Goal: Book appointment/travel/reservation

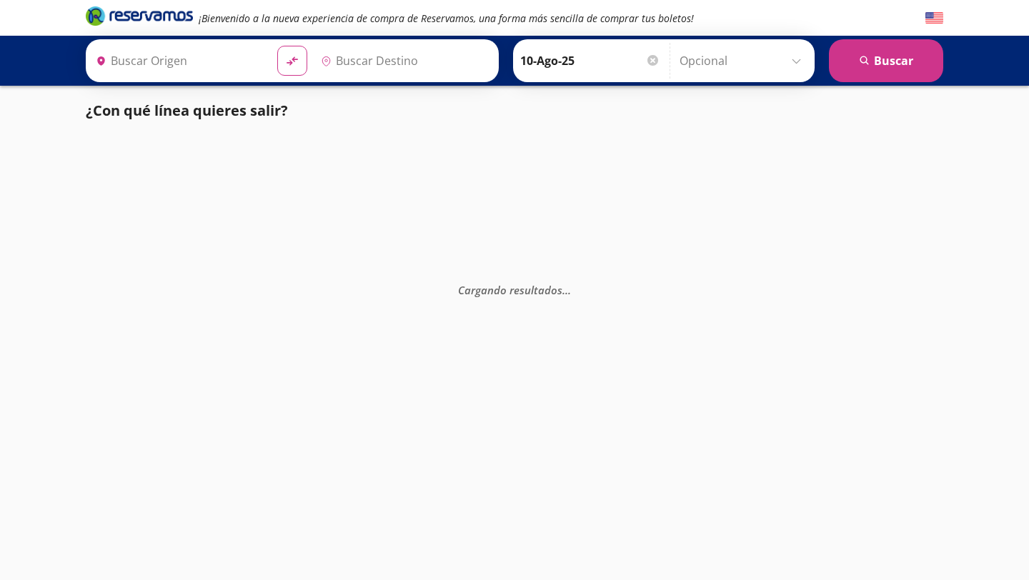
type input "Santiago de Querétaro, [GEOGRAPHIC_DATA]"
type input "[GEOGRAPHIC_DATA], [GEOGRAPHIC_DATA]"
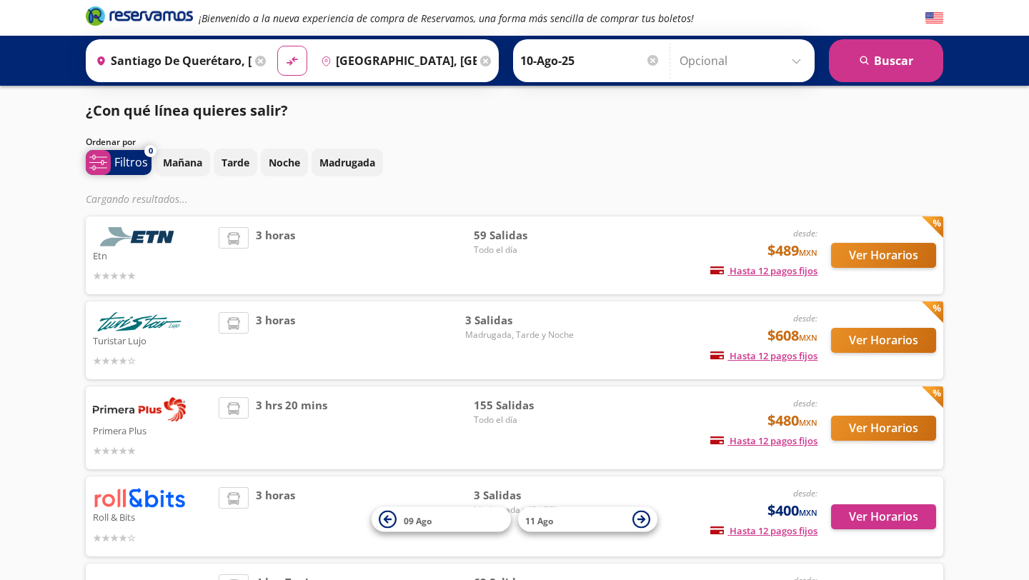
click at [129, 170] on p "Filtros" at bounding box center [131, 162] width 34 height 17
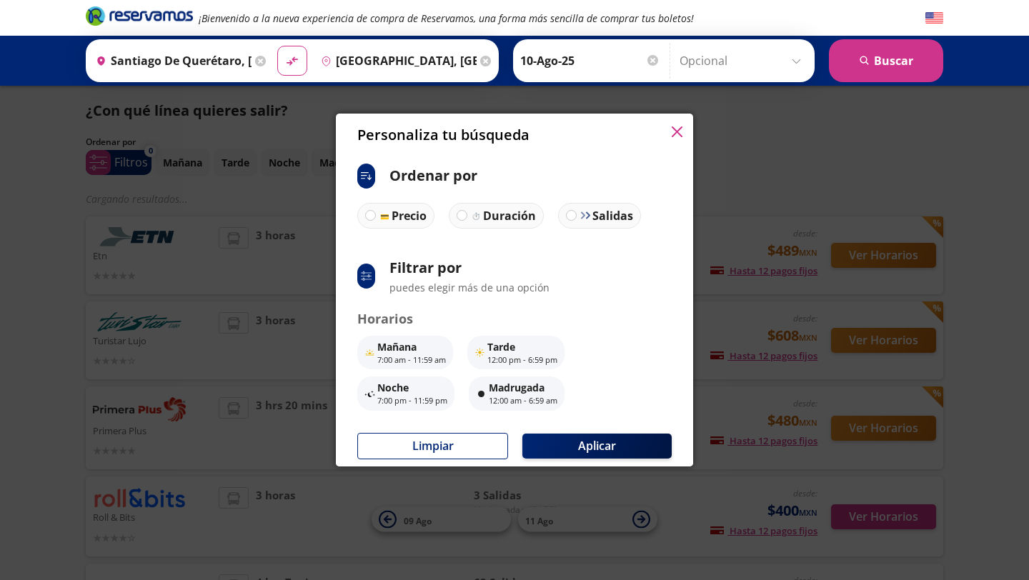
scroll to position [36, 0]
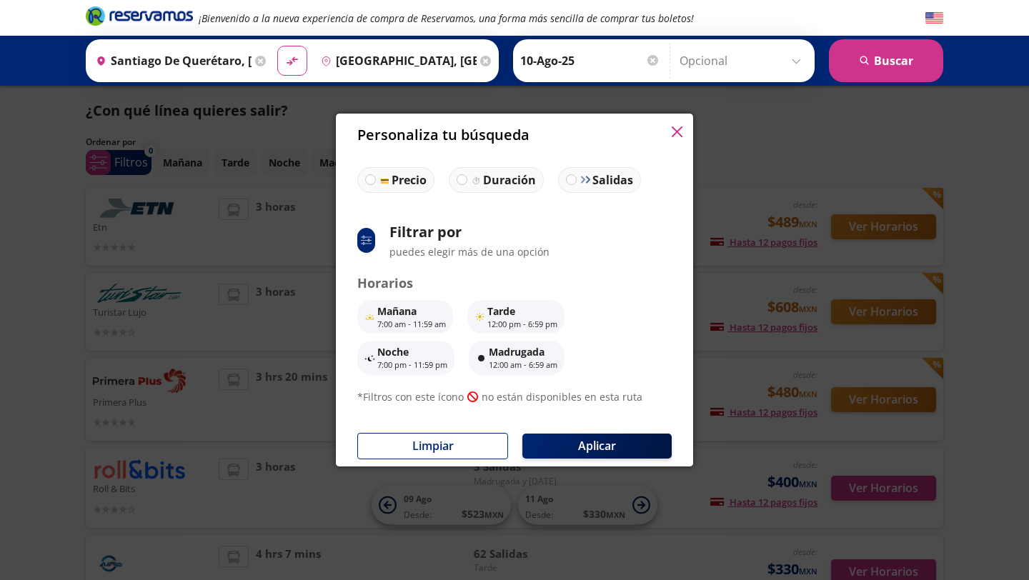
click at [389, 243] on div "Filtrar por puedes elegir más de una opción" at bounding box center [469, 240] width 160 height 38
click at [381, 243] on div "system-uicons:filtering Filtrar por puedes elegir más de una opción" at bounding box center [514, 240] width 314 height 38
click at [365, 240] on icon at bounding box center [366, 240] width 10 height 9
click at [374, 245] on div "system-uicons:filtering" at bounding box center [366, 240] width 18 height 25
click at [544, 324] on p "12:00 pm - 6:59 pm" at bounding box center [522, 325] width 70 height 12
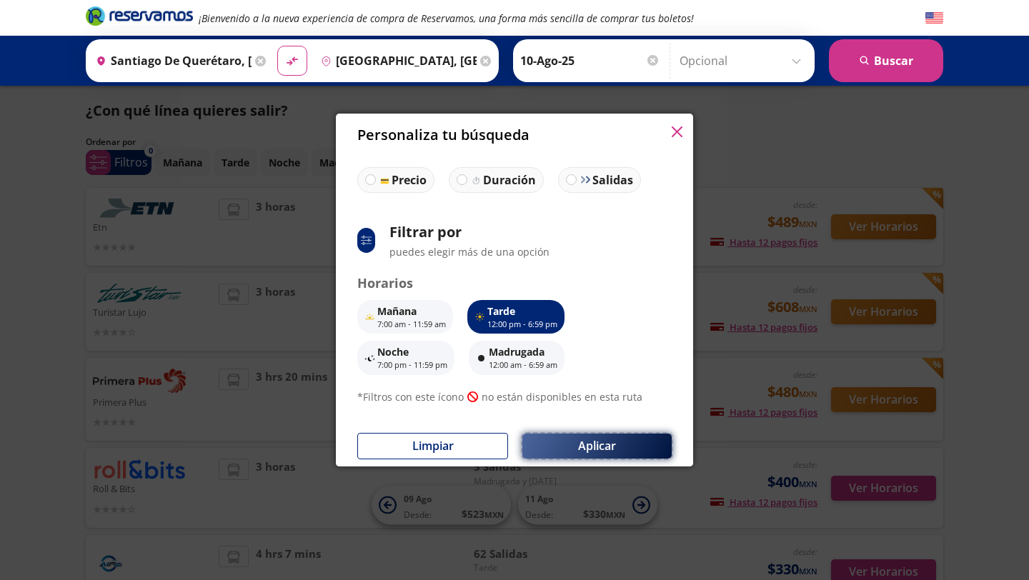
click at [591, 441] on button "Aplicar" at bounding box center [596, 446] width 149 height 25
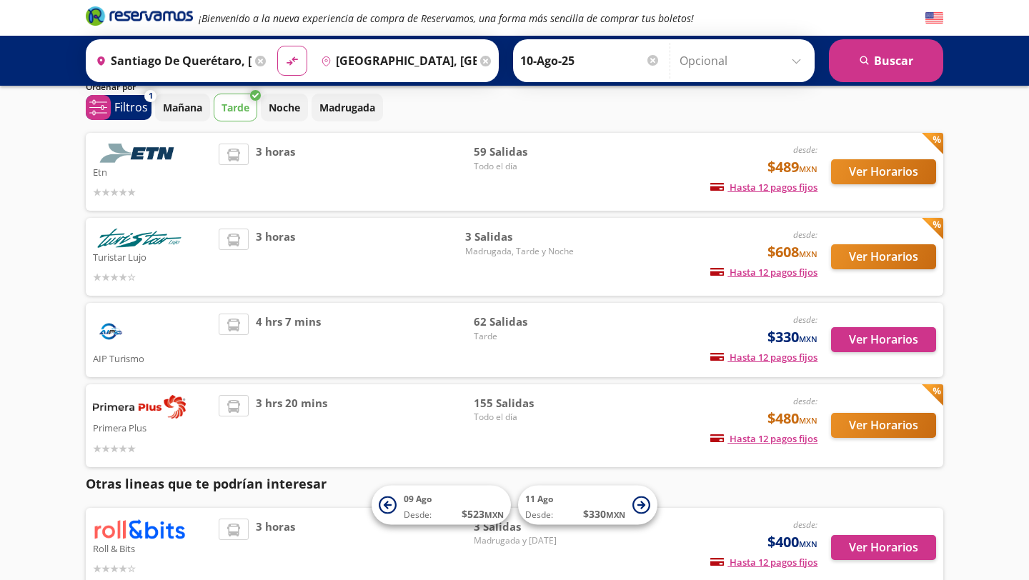
scroll to position [0, 0]
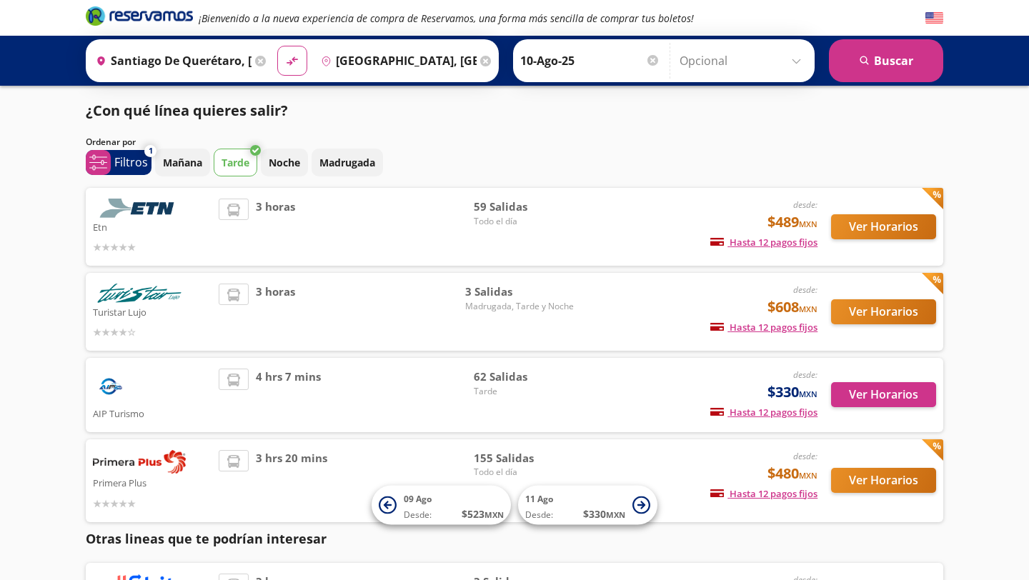
click at [174, 118] on p "¿Con qué línea quieres salir?" at bounding box center [187, 110] width 202 height 21
click at [151, 116] on p "¿Con qué línea quieres salir?" at bounding box center [187, 110] width 202 height 21
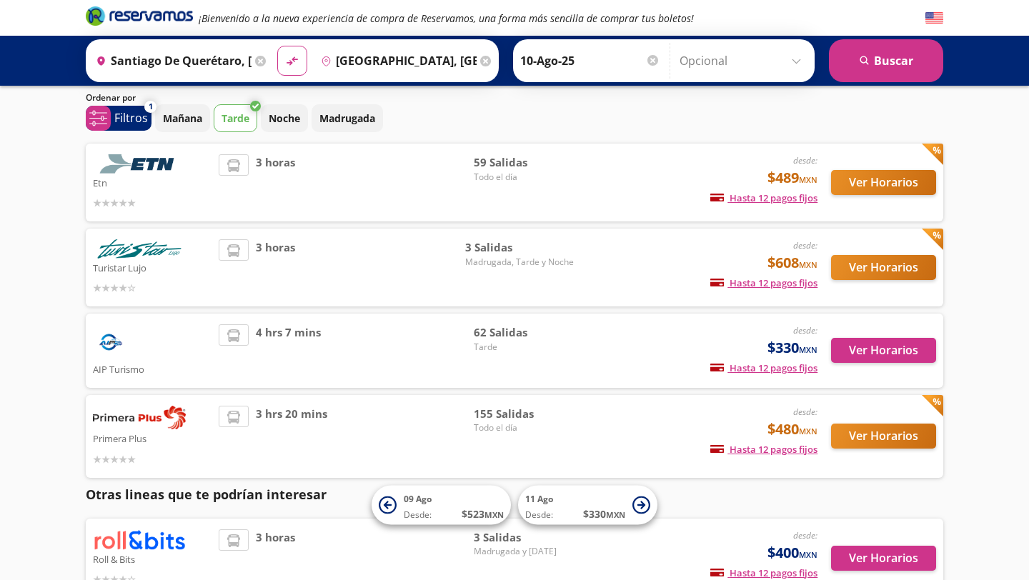
scroll to position [46, 0]
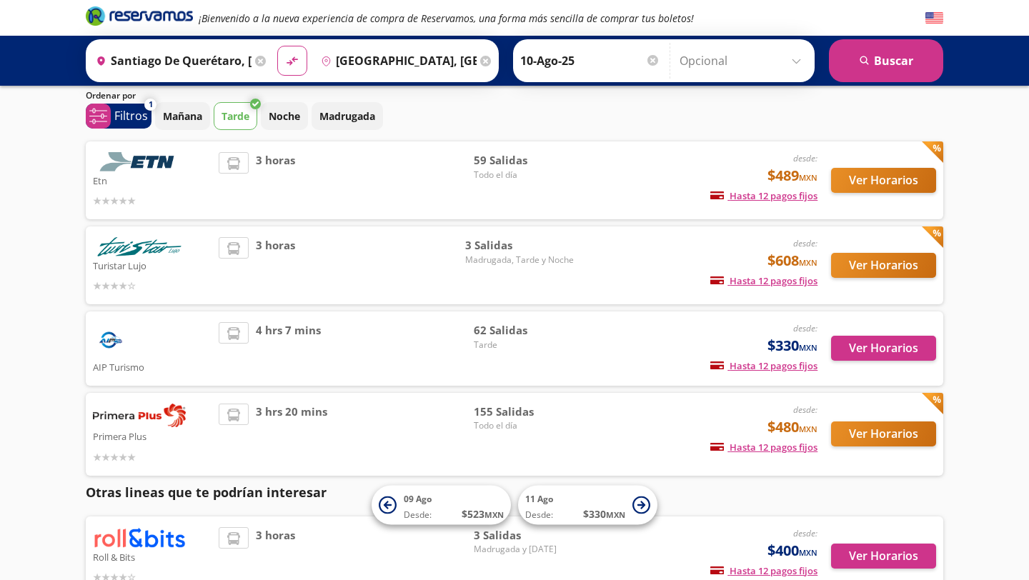
click at [764, 56] on input "Opcional" at bounding box center [743, 61] width 128 height 36
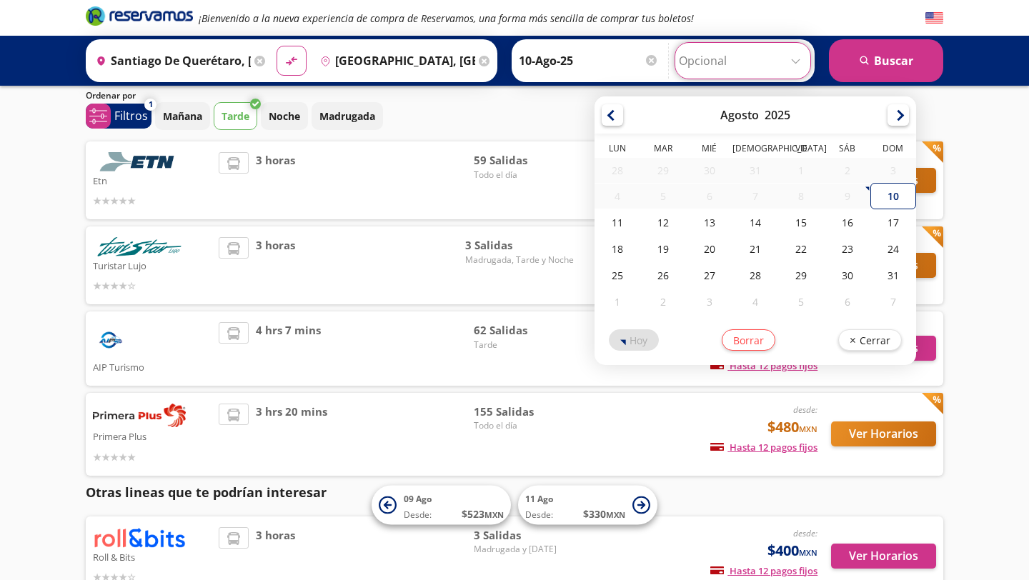
click at [1000, 136] on div "¡Bienvenido a la nueva experiencia de compra de Reservamos, una forma más senci…" at bounding box center [514, 311] width 1029 height 714
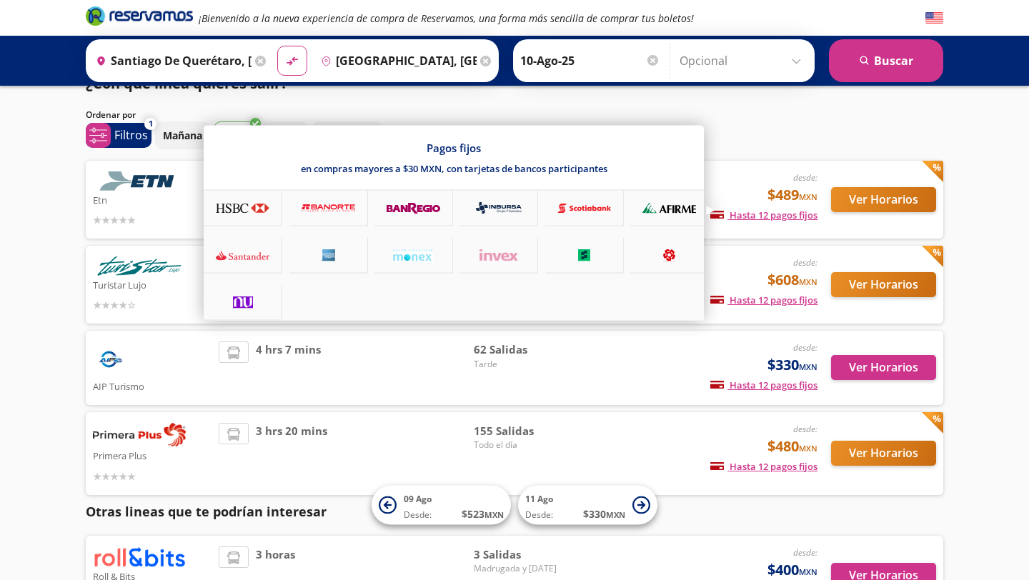
scroll to position [19, 0]
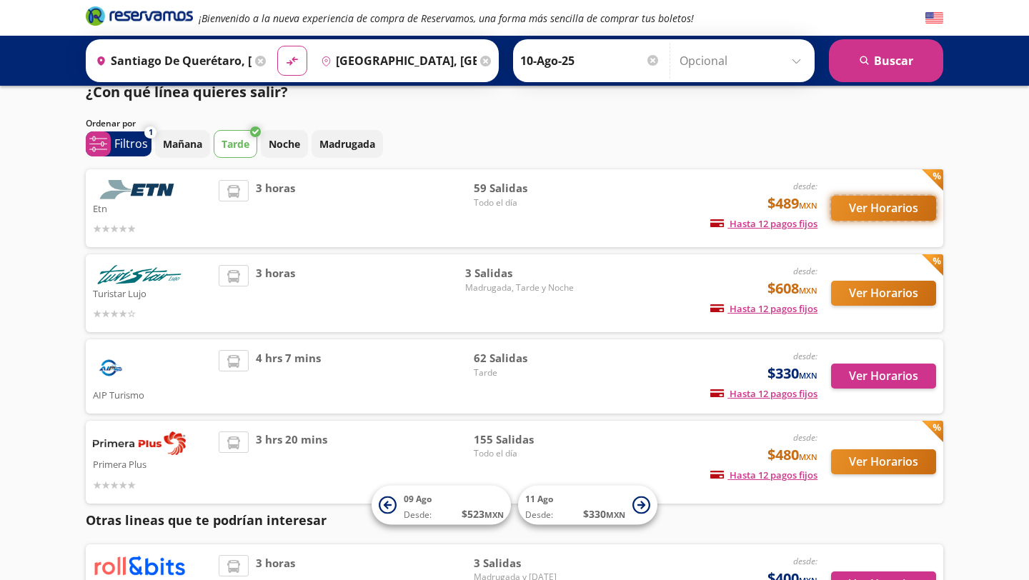
click at [883, 203] on button "Ver Horarios" at bounding box center [883, 208] width 105 height 25
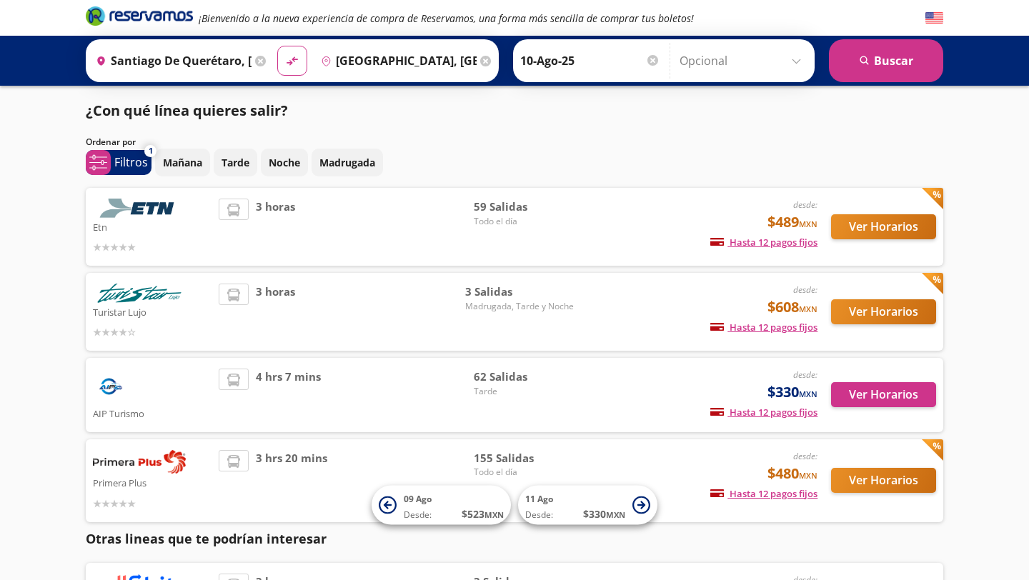
scroll to position [19, 0]
